Goal: Task Accomplishment & Management: Manage account settings

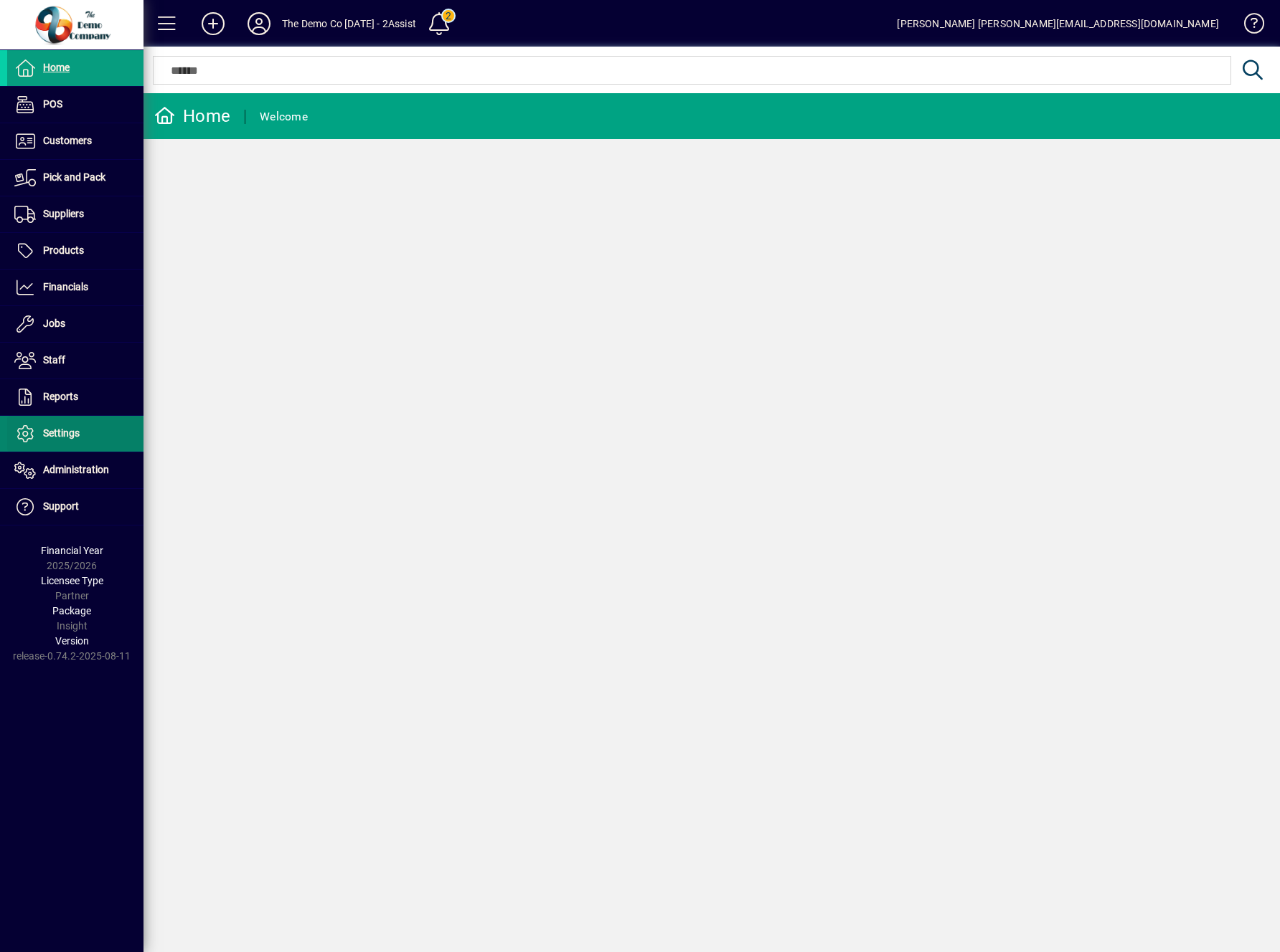
click at [80, 423] on span at bounding box center [75, 434] width 136 height 35
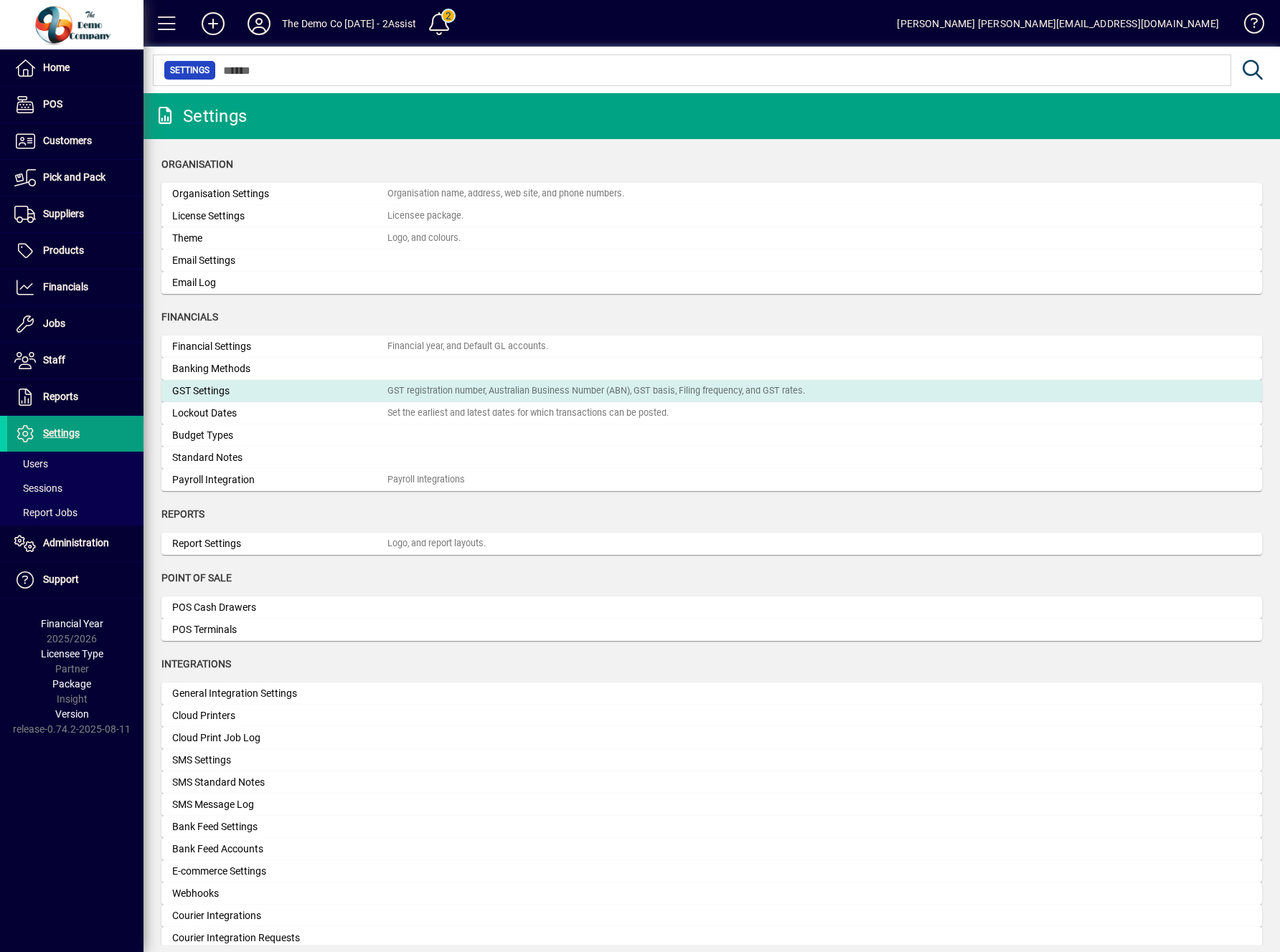
click at [259, 395] on div "GST Settings" at bounding box center [280, 391] width 216 height 15
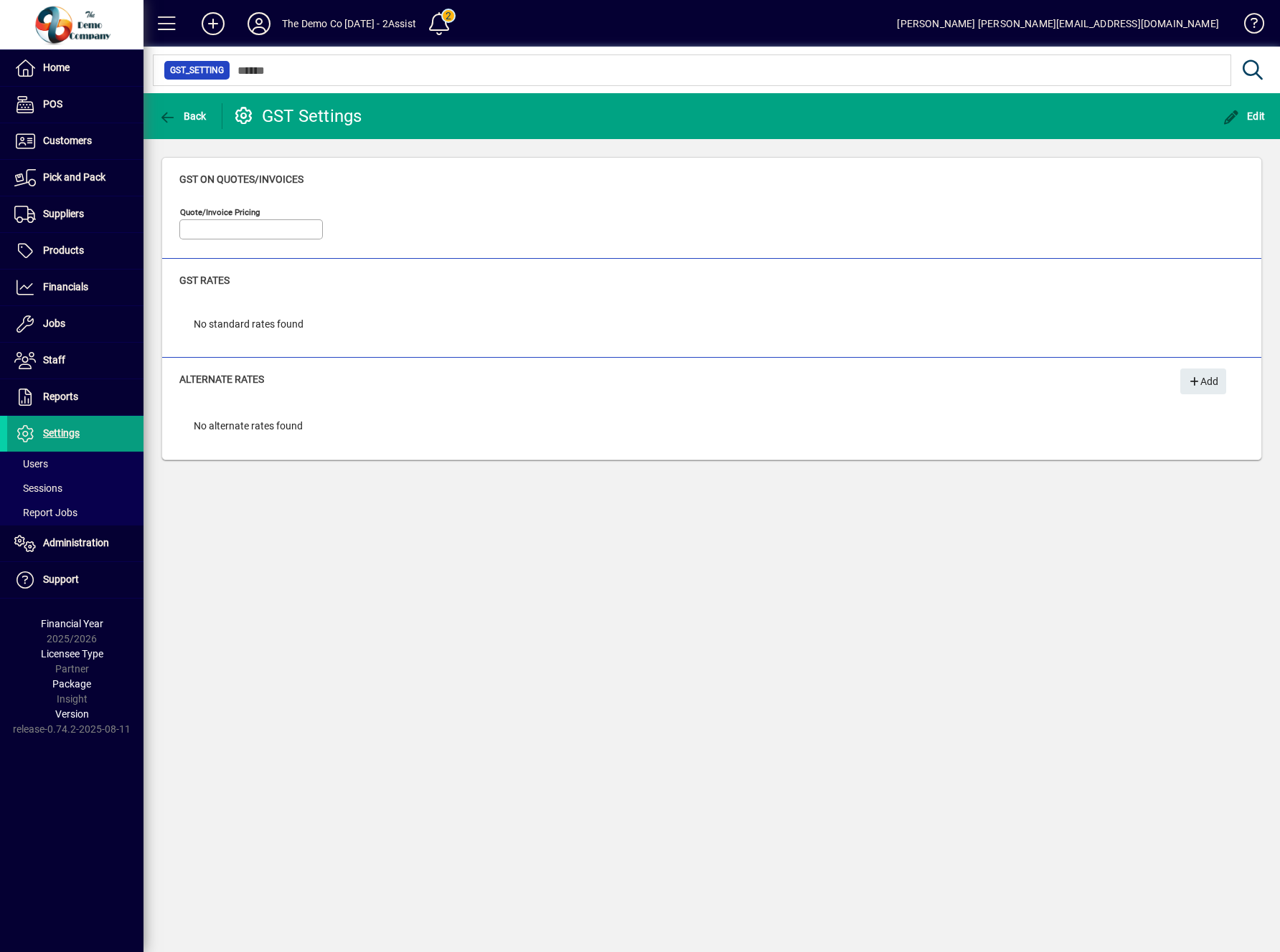
type input "**********"
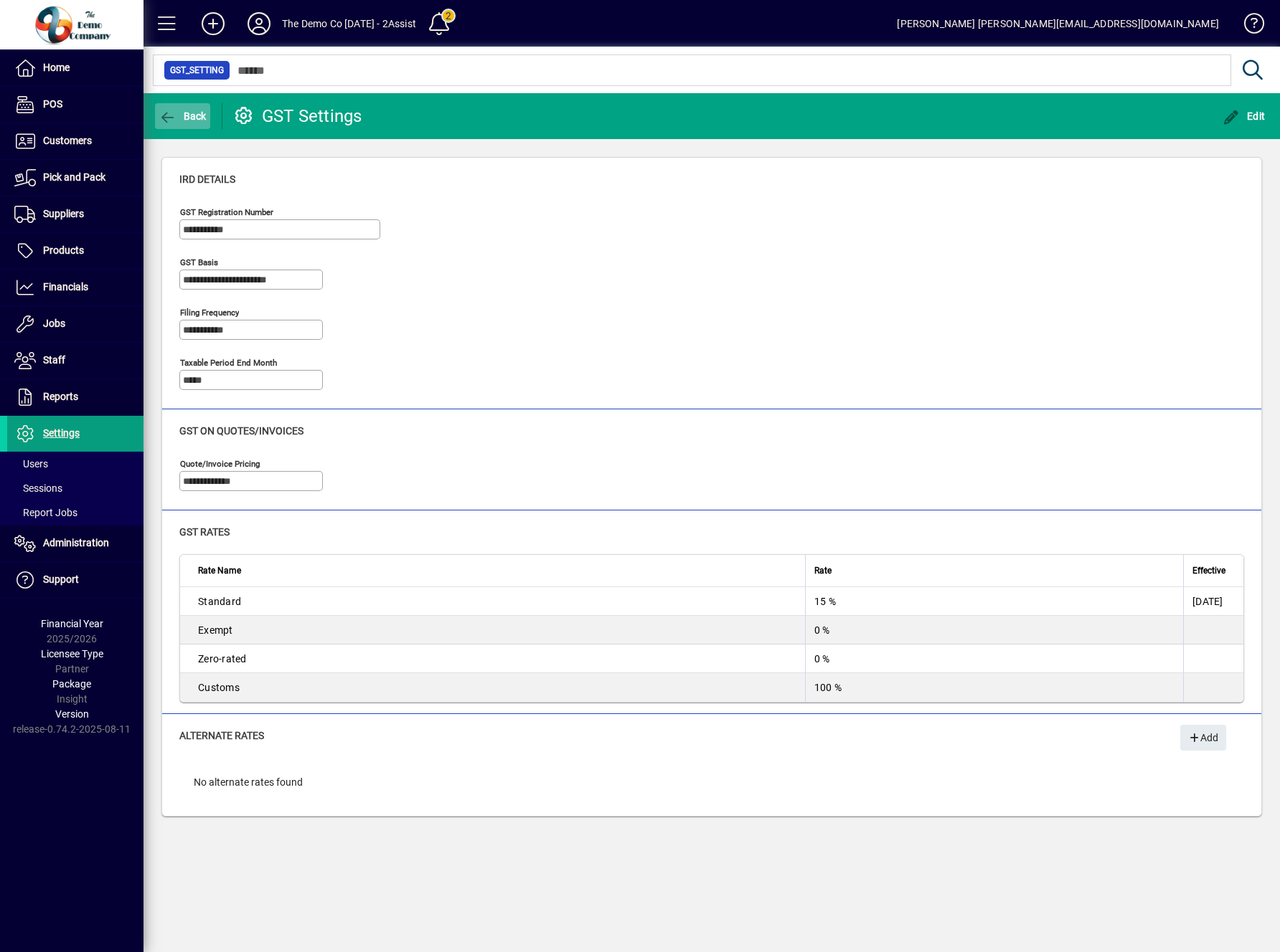
click at [184, 113] on span "Back" at bounding box center [183, 116] width 48 height 11
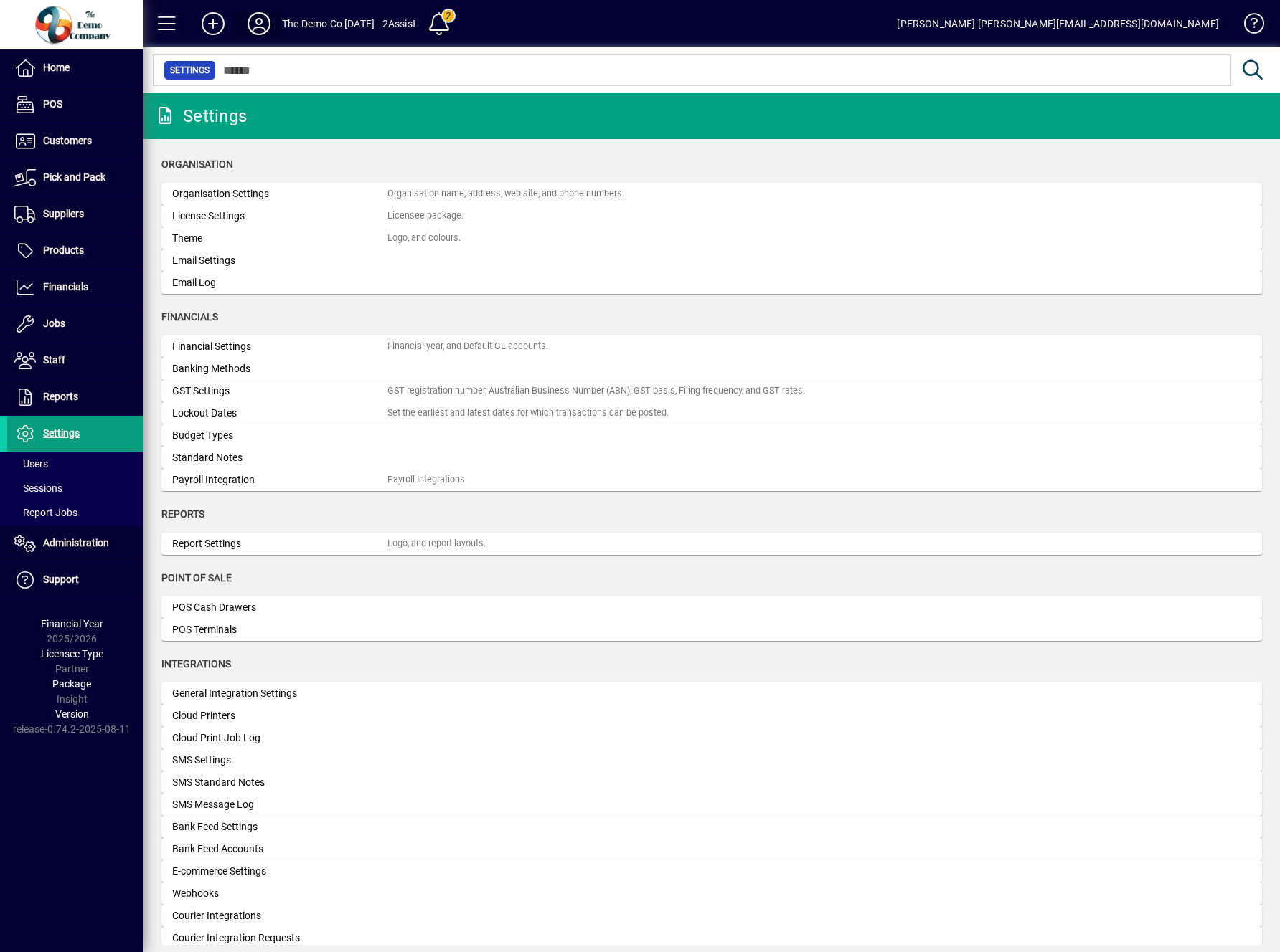
click at [269, 20] on icon at bounding box center [259, 23] width 29 height 23
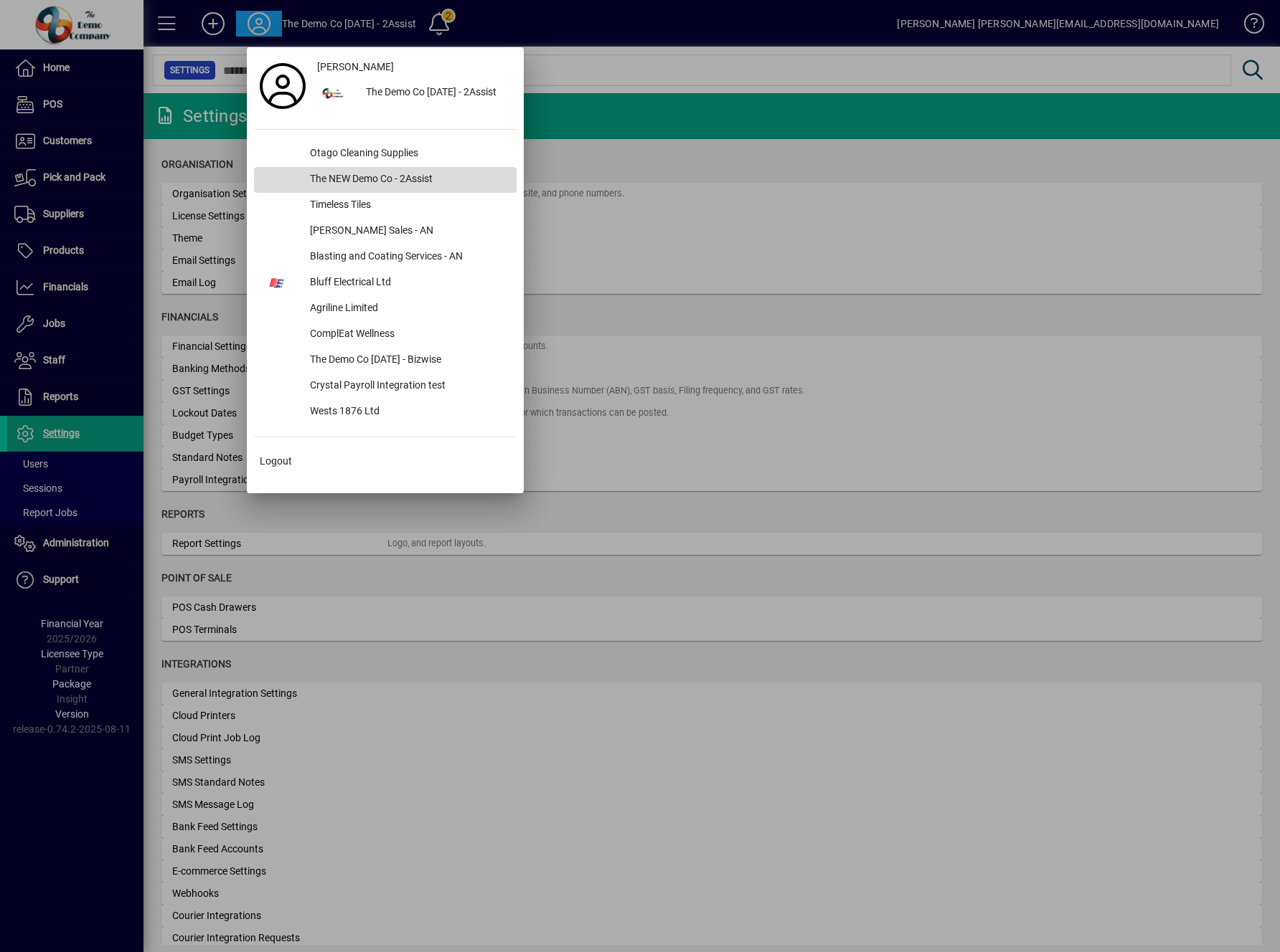
click at [468, 178] on div "The NEW Demo Co - 2Assist" at bounding box center [408, 180] width 218 height 26
